Goal: Check status: Check status

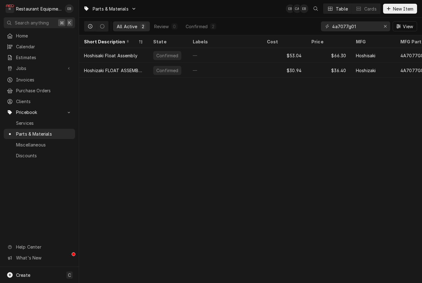
scroll to position [0, 0]
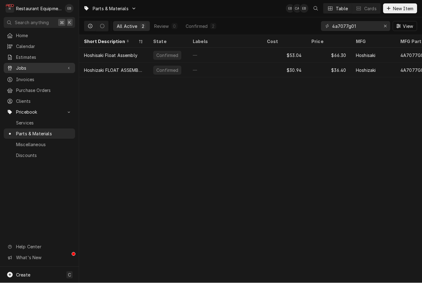
click at [47, 66] on span "Jobs" at bounding box center [39, 68] width 47 height 6
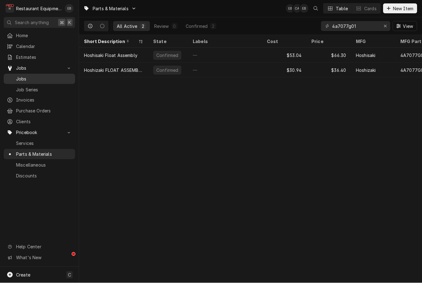
click at [44, 79] on div "Jobs" at bounding box center [39, 79] width 69 height 8
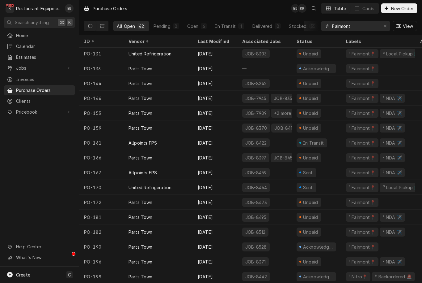
scroll to position [387, 0]
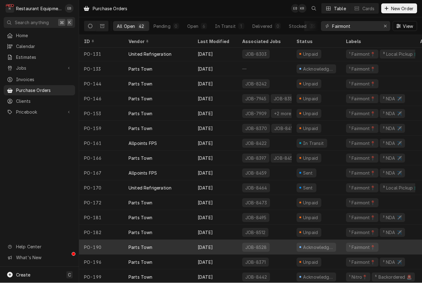
click at [233, 245] on div "Aug 15" at bounding box center [215, 247] width 45 height 15
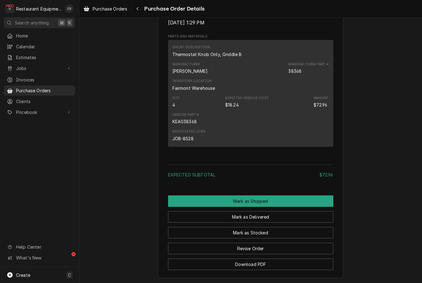
scroll to position [386, 0]
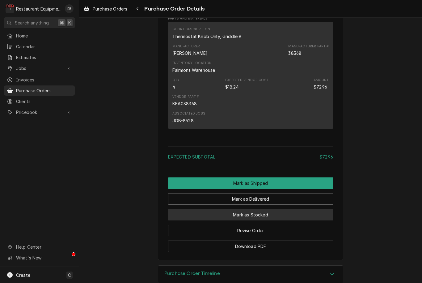
click at [266, 220] on button "Mark as Stocked" at bounding box center [250, 214] width 165 height 11
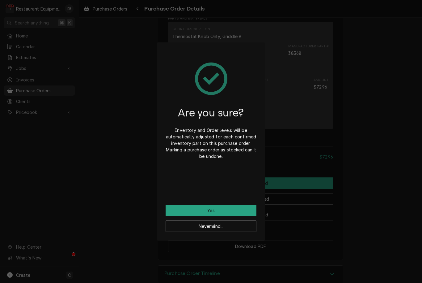
click at [247, 213] on button "Yes" at bounding box center [211, 209] width 91 height 11
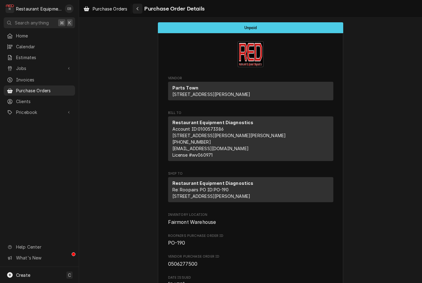
click at [139, 12] on button "Navigate back" at bounding box center [138, 9] width 10 height 10
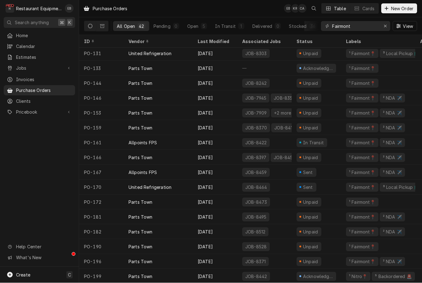
scroll to position [387, 0]
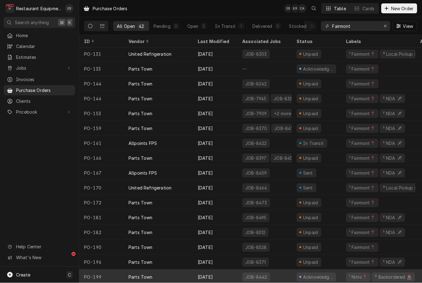
click at [286, 272] on div "JOB-8442" at bounding box center [264, 276] width 54 height 15
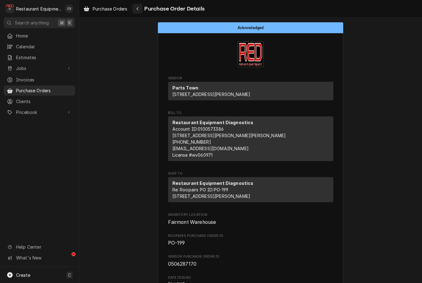
click at [136, 12] on button "Navigate back" at bounding box center [138, 9] width 10 height 10
